Goal: Task Accomplishment & Management: Manage account settings

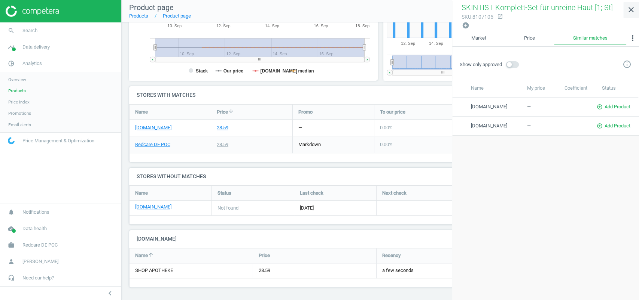
click at [630, 8] on icon "close" at bounding box center [630, 9] width 9 height 9
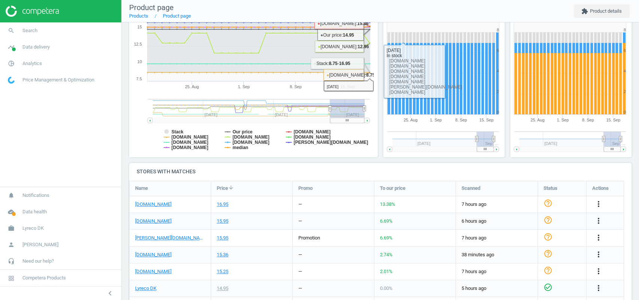
scroll to position [181, 0]
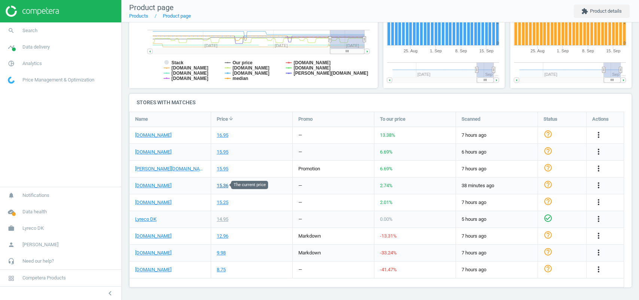
click at [221, 184] on div "15.36" at bounding box center [223, 186] width 12 height 7
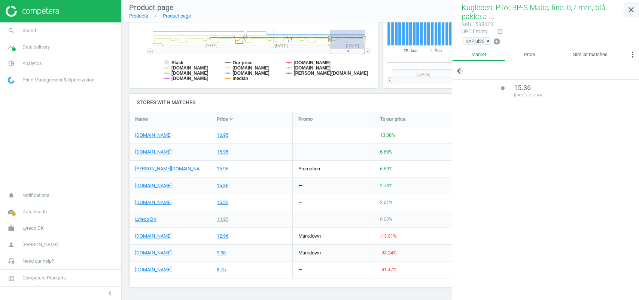
click at [633, 12] on icon "close" at bounding box center [630, 9] width 9 height 9
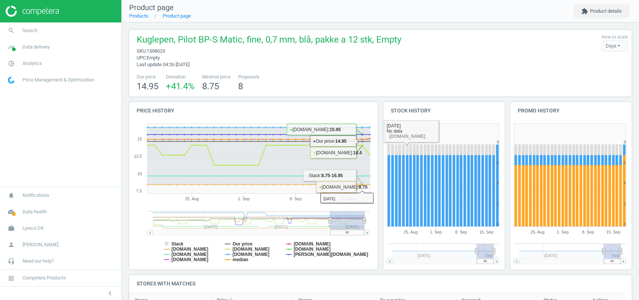
scroll to position [177, 0]
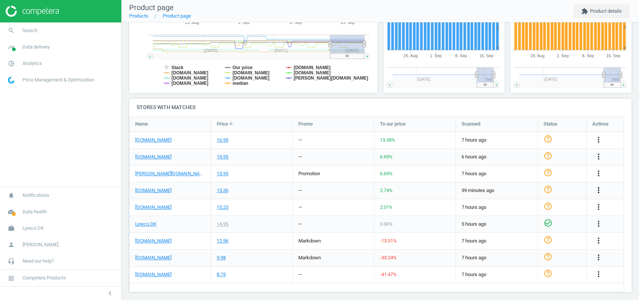
click at [596, 187] on icon "more_vert" at bounding box center [598, 190] width 9 height 9
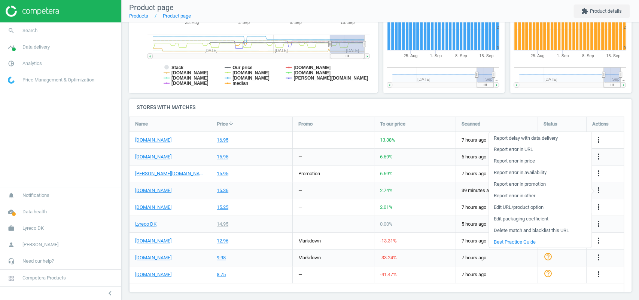
click at [529, 206] on link "Edit URL/product option" at bounding box center [540, 208] width 103 height 12
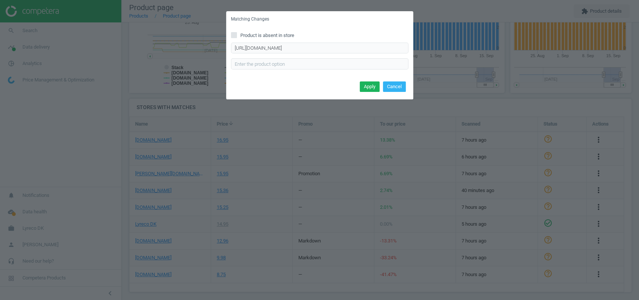
click at [522, 189] on div "Matching Changes Product is absent in store https://konpap.dk/pilot-matic-kugle…" at bounding box center [319, 150] width 639 height 300
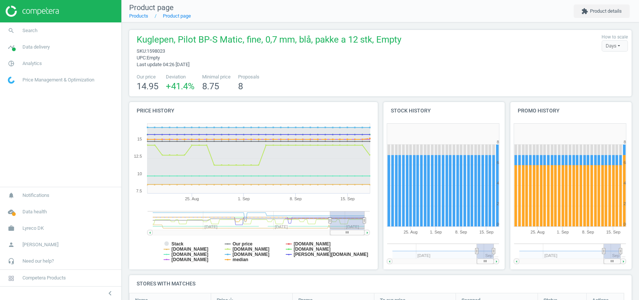
scroll to position [181, 0]
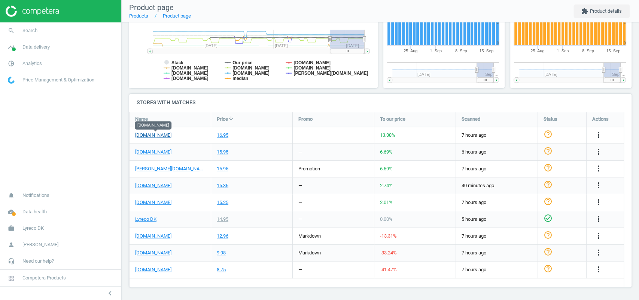
click at [159, 132] on link "hertelsboresko.dk" at bounding box center [153, 135] width 36 height 7
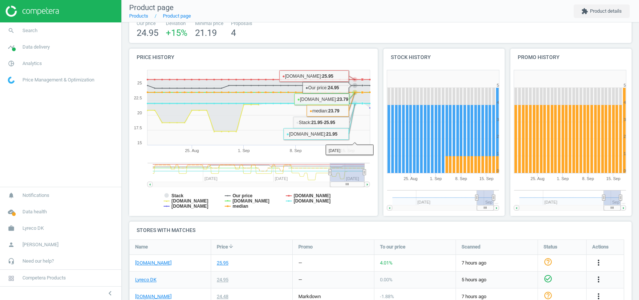
scroll to position [138, 0]
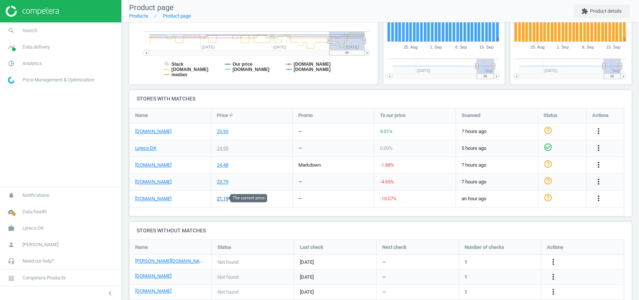
click at [218, 199] on div "21.19" at bounding box center [223, 199] width 12 height 7
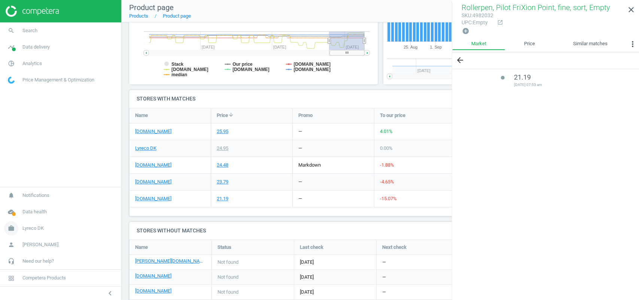
click at [28, 230] on span "Lyreco DK" at bounding box center [32, 228] width 21 height 7
click at [28, 206] on span "Switch campaign" at bounding box center [24, 207] width 33 height 6
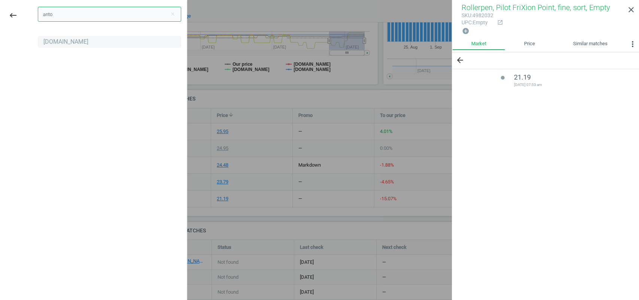
type input "anto"
click at [67, 46] on div "[DOMAIN_NAME]" at bounding box center [65, 42] width 45 height 8
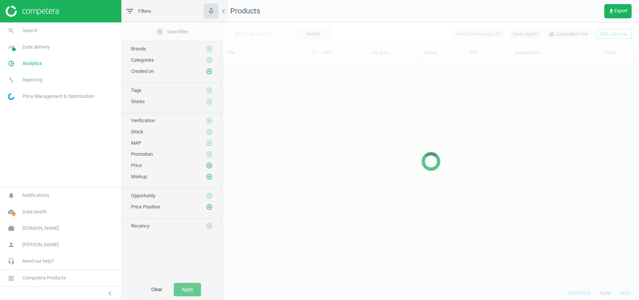
scroll to position [211, 408]
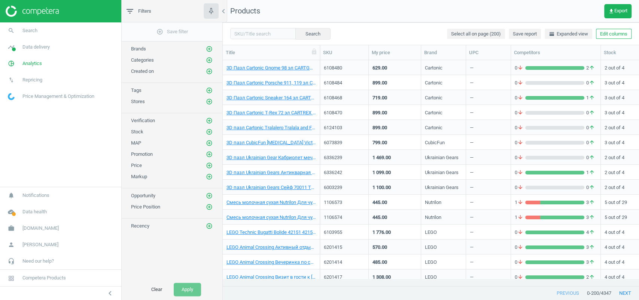
click at [35, 236] on link "work [DOMAIN_NAME]" at bounding box center [60, 228] width 121 height 16
click at [30, 216] on span "Campaign settings" at bounding box center [26, 218] width 37 height 6
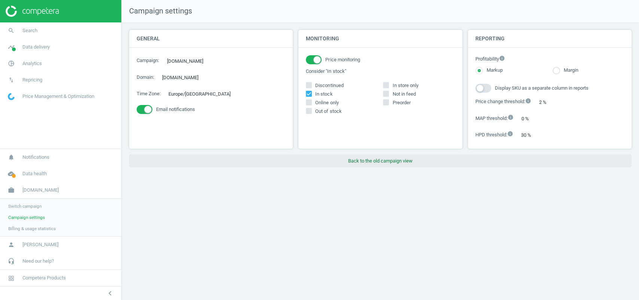
click at [360, 163] on button "Back to the old campaign view" at bounding box center [380, 161] width 502 height 13
